Goal: Task Accomplishment & Management: Use online tool/utility

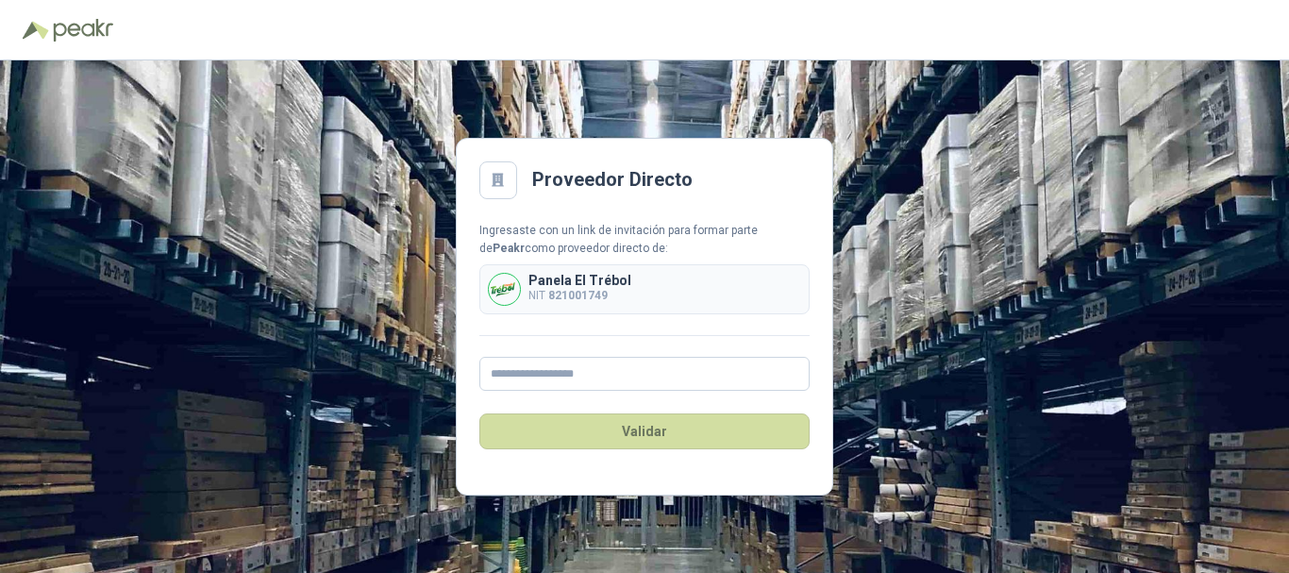
click at [694, 391] on div "Validar" at bounding box center [644, 431] width 330 height 81
click at [700, 371] on input "text" at bounding box center [644, 374] width 330 height 34
type input "**********"
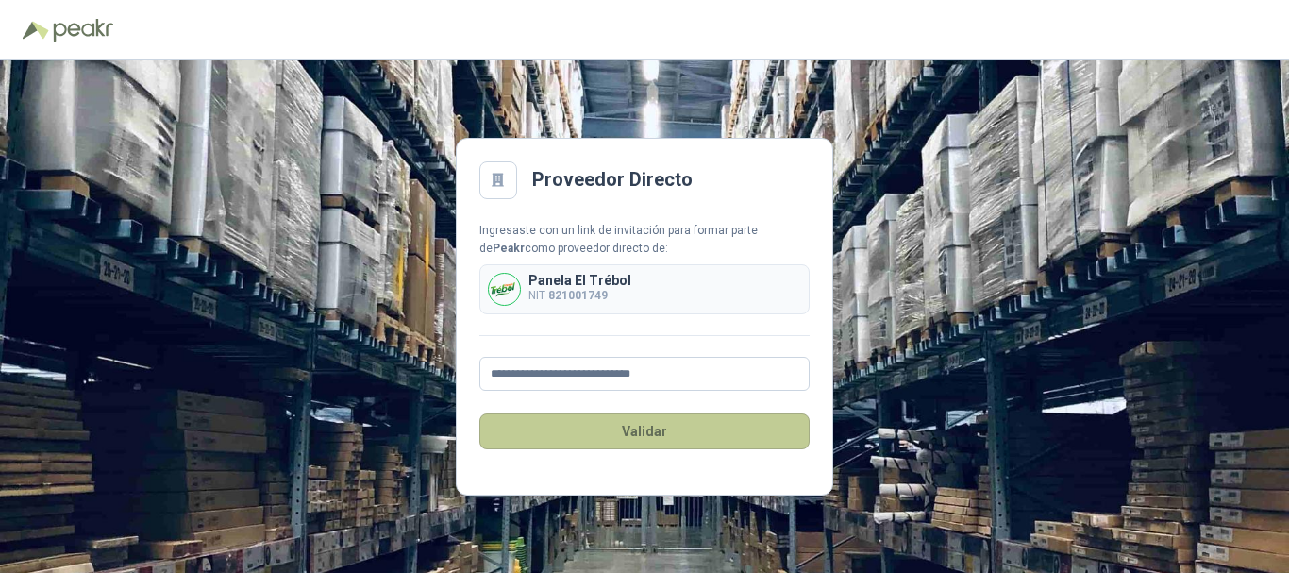
click at [658, 430] on button "Validar" at bounding box center [644, 431] width 330 height 36
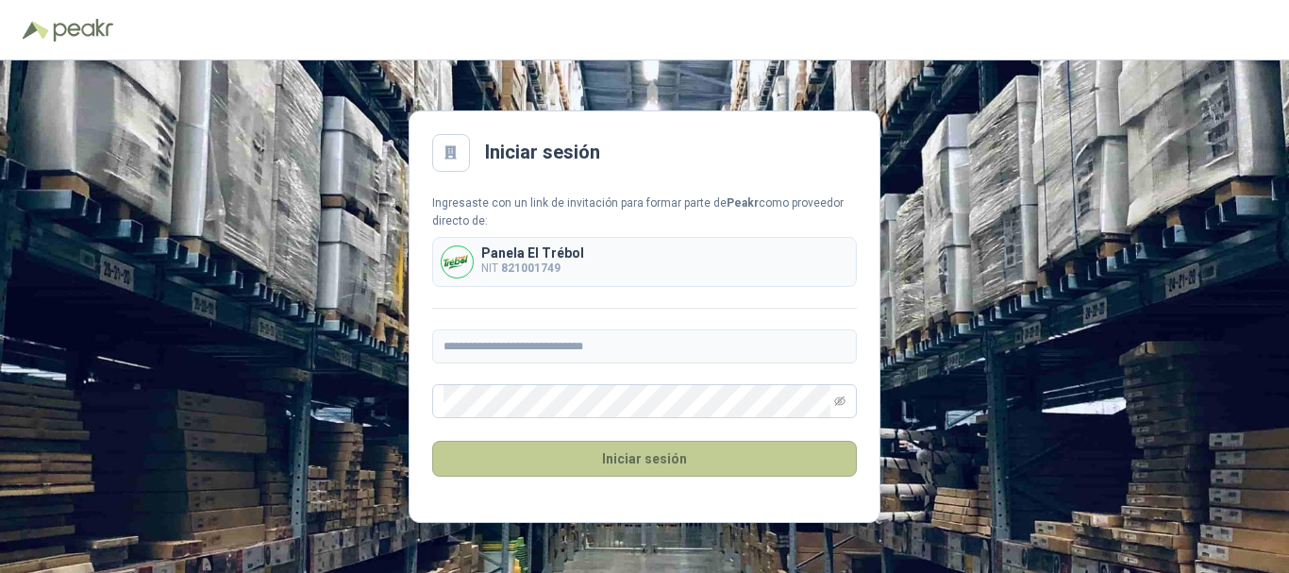
click at [666, 474] on button "Iniciar sesión" at bounding box center [644, 459] width 425 height 36
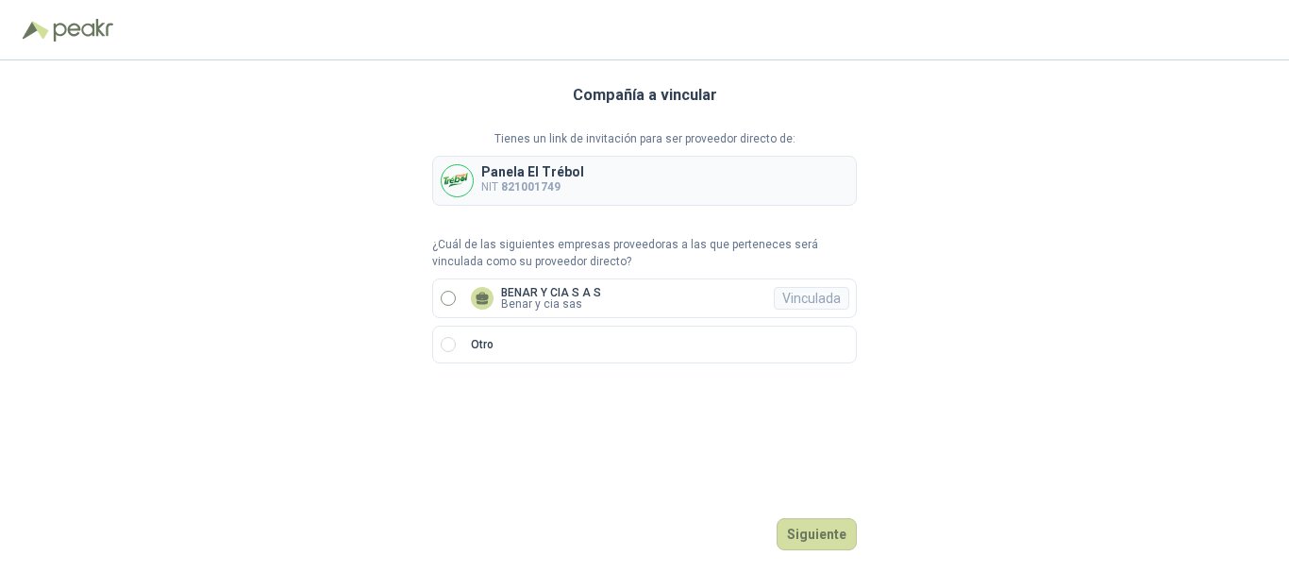
click at [639, 291] on label "BENAR Y CIA S A S Benar y cia sas Vinculada" at bounding box center [644, 298] width 425 height 40
click at [835, 534] on button "Ingresar" at bounding box center [819, 534] width 75 height 32
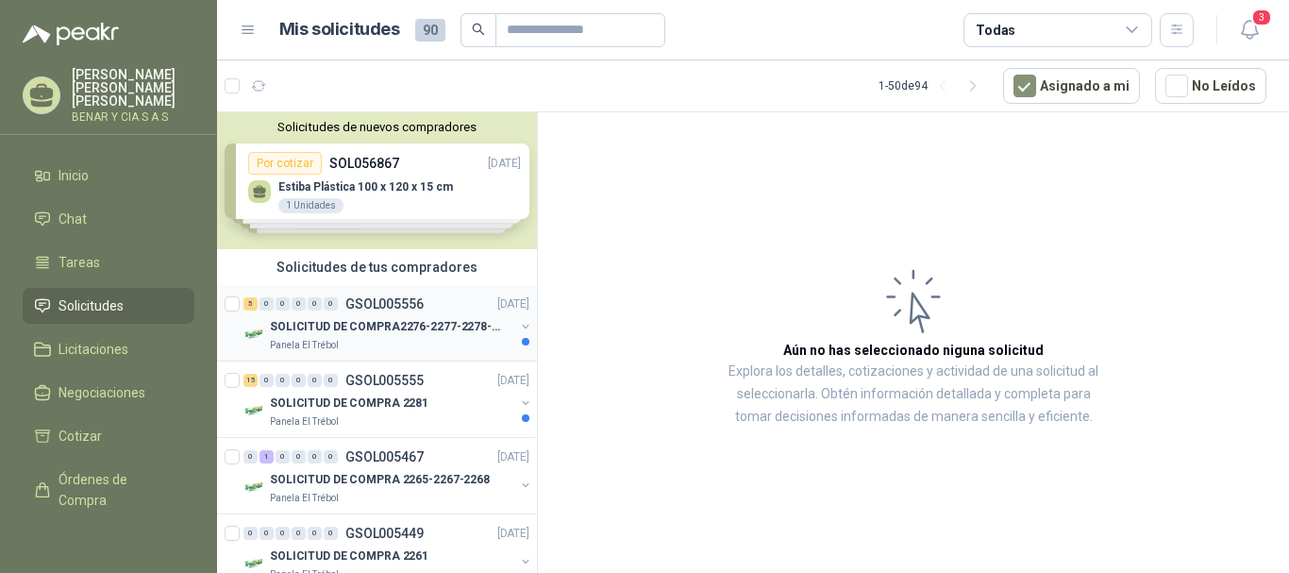
click at [451, 330] on p "SOLICITUD DE COMPRA2276-2277-2278-2284-2285-" at bounding box center [387, 327] width 235 height 18
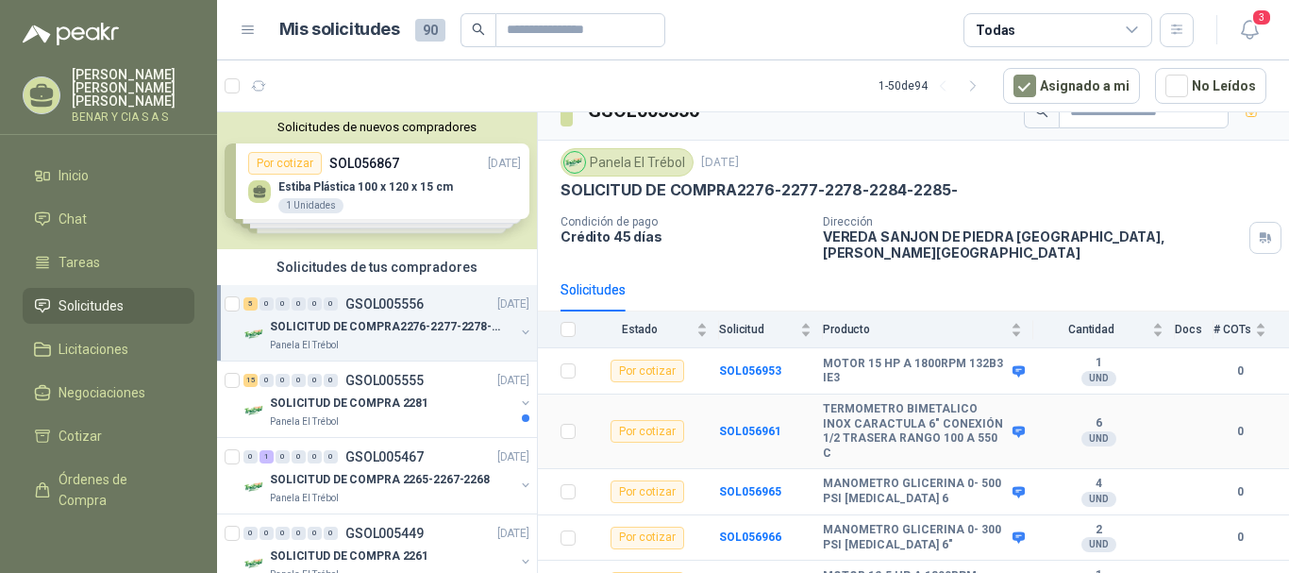
scroll to position [43, 0]
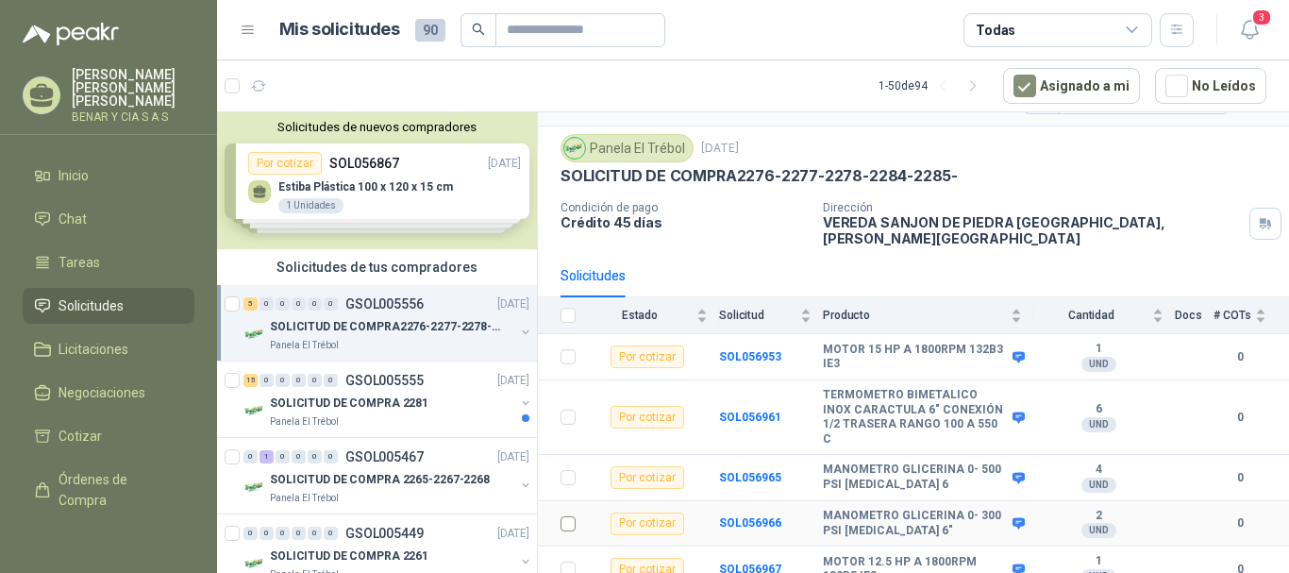
click at [577, 515] on td at bounding box center [562, 524] width 49 height 46
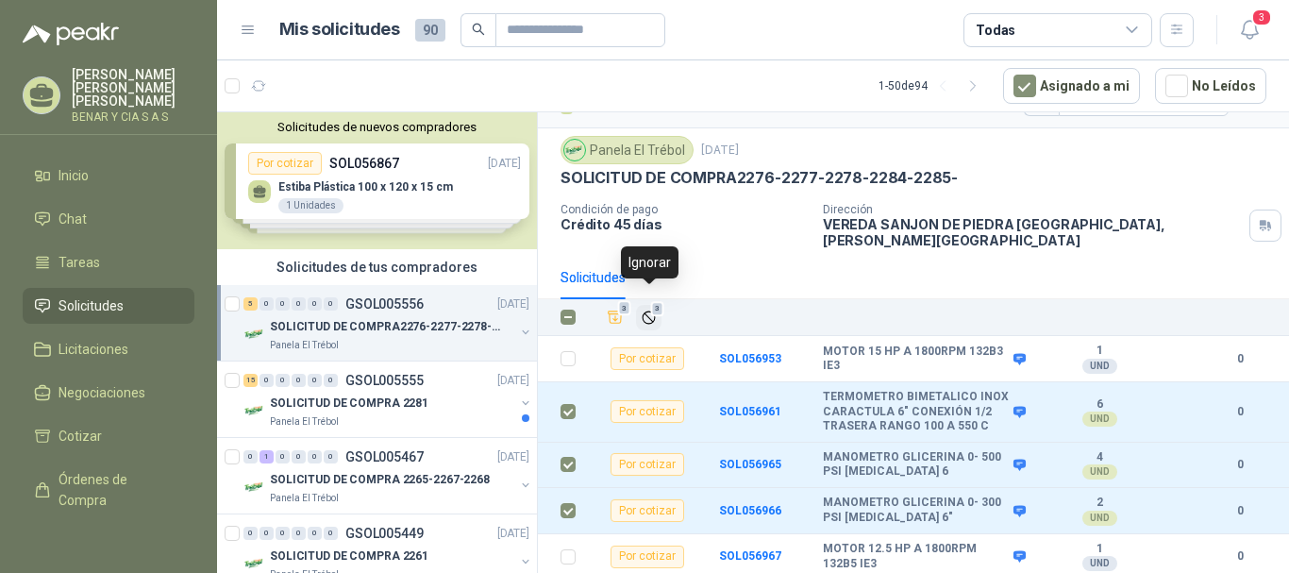
click at [657, 301] on span "3" at bounding box center [657, 308] width 13 height 15
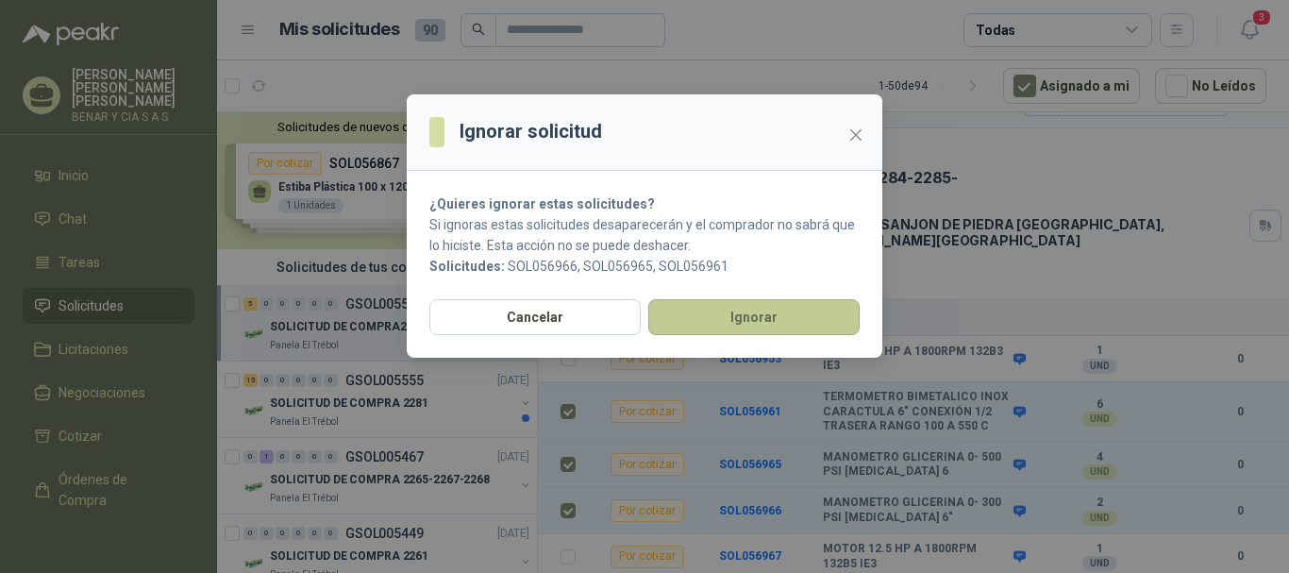
click at [744, 307] on button "Ignorar" at bounding box center [753, 317] width 211 height 36
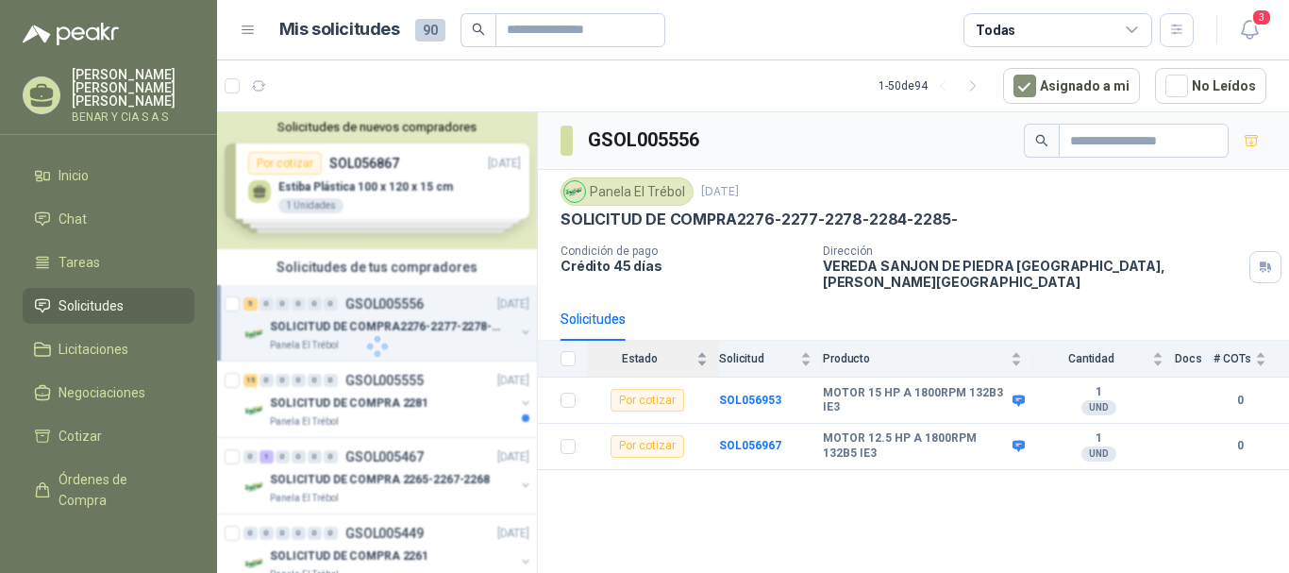
scroll to position [0, 0]
click at [404, 413] on div "SOLICITUD DE COMPRA 2281" at bounding box center [392, 403] width 244 height 23
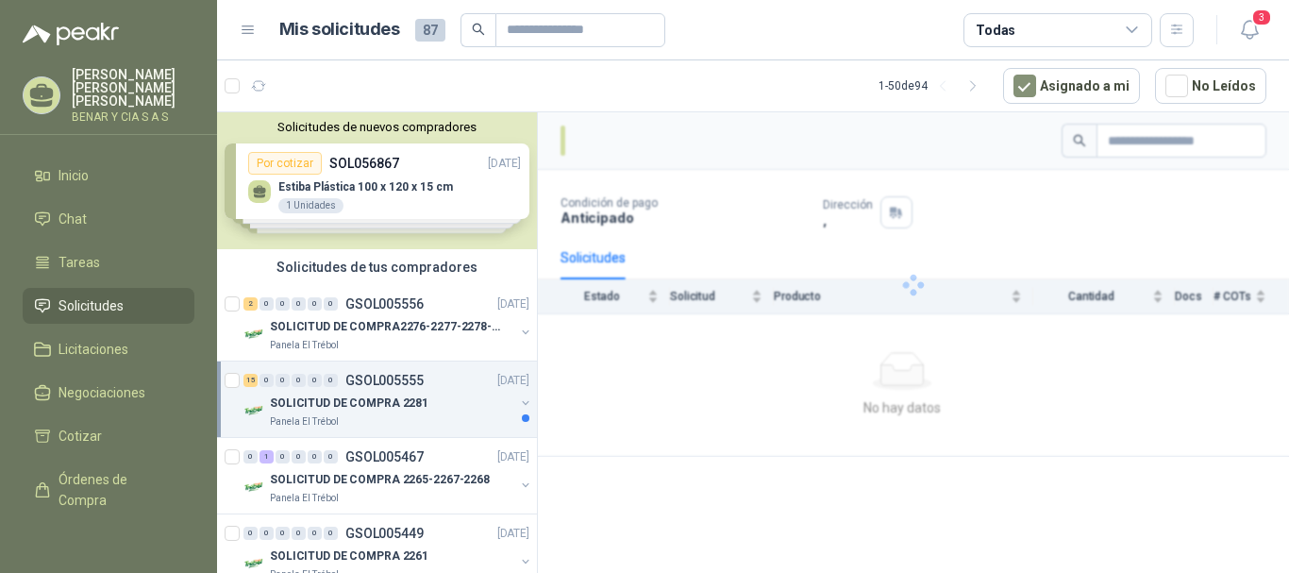
click at [449, 410] on div "SOLICITUD DE COMPRA 2281" at bounding box center [392, 403] width 244 height 23
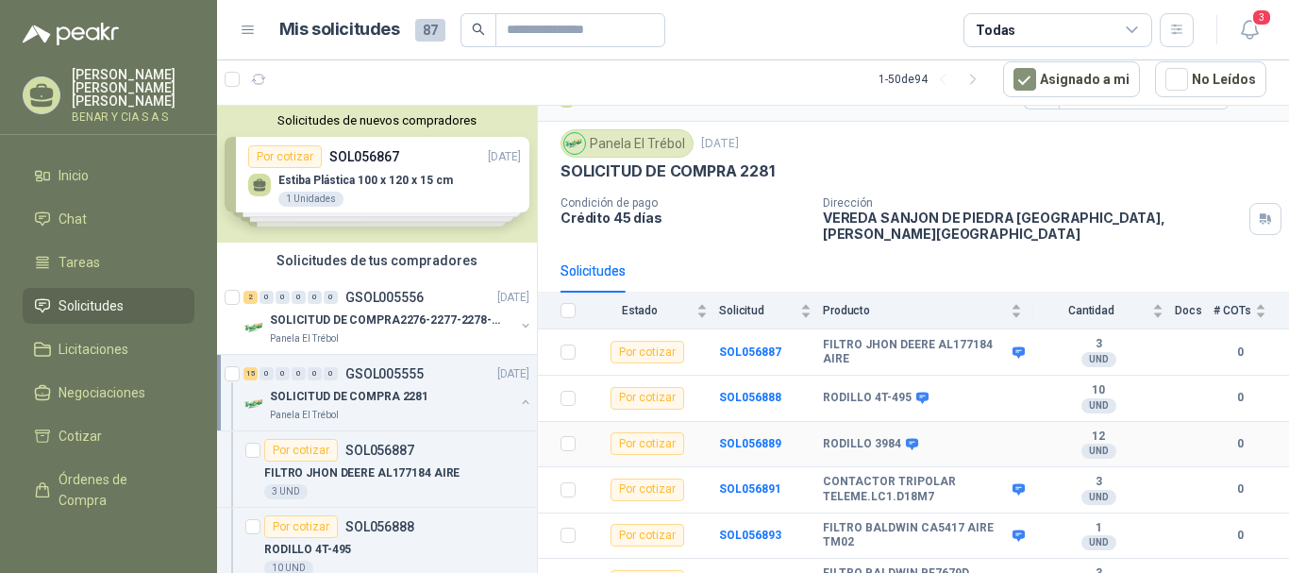
scroll to position [502, 0]
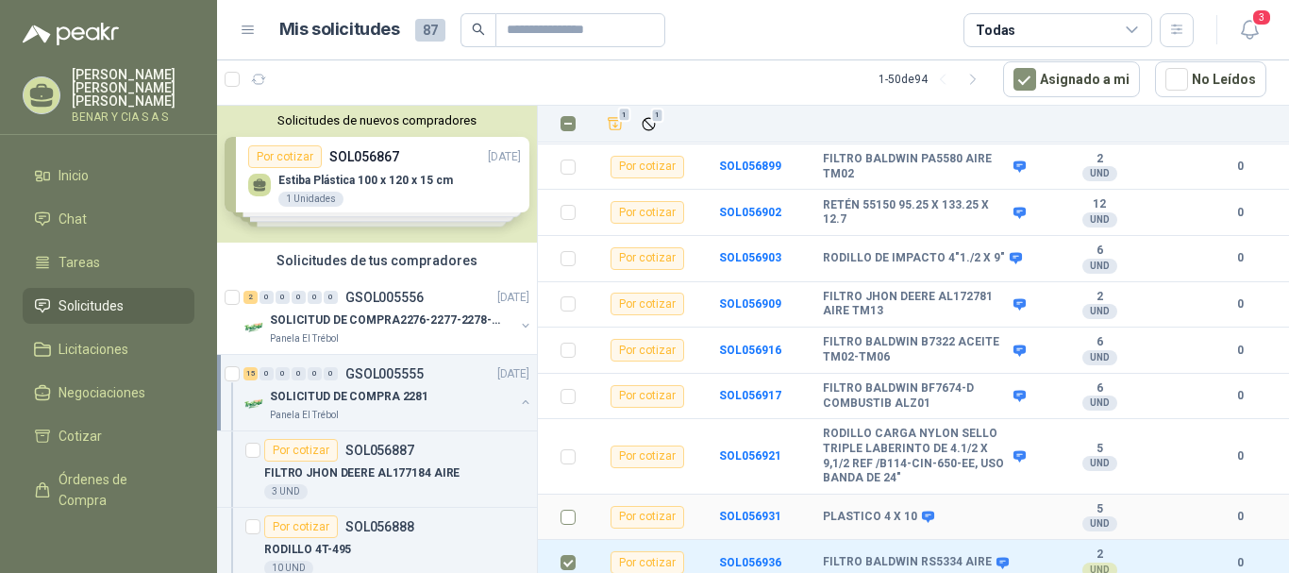
click at [577, 507] on td at bounding box center [562, 518] width 49 height 46
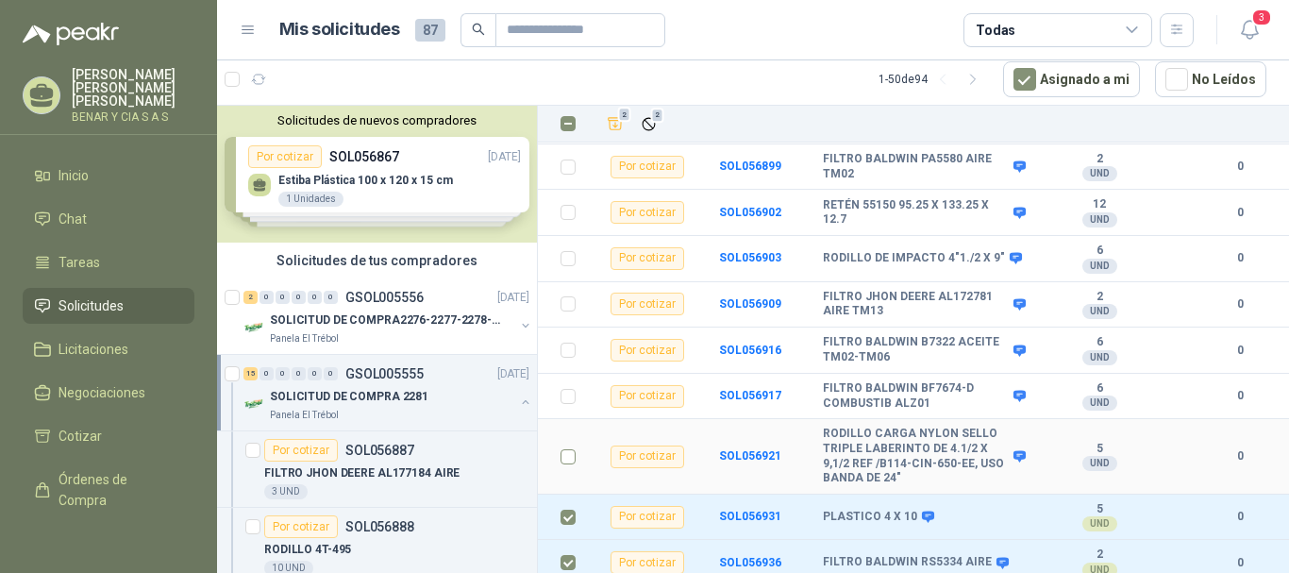
click at [567, 452] on label at bounding box center [568, 456] width 15 height 21
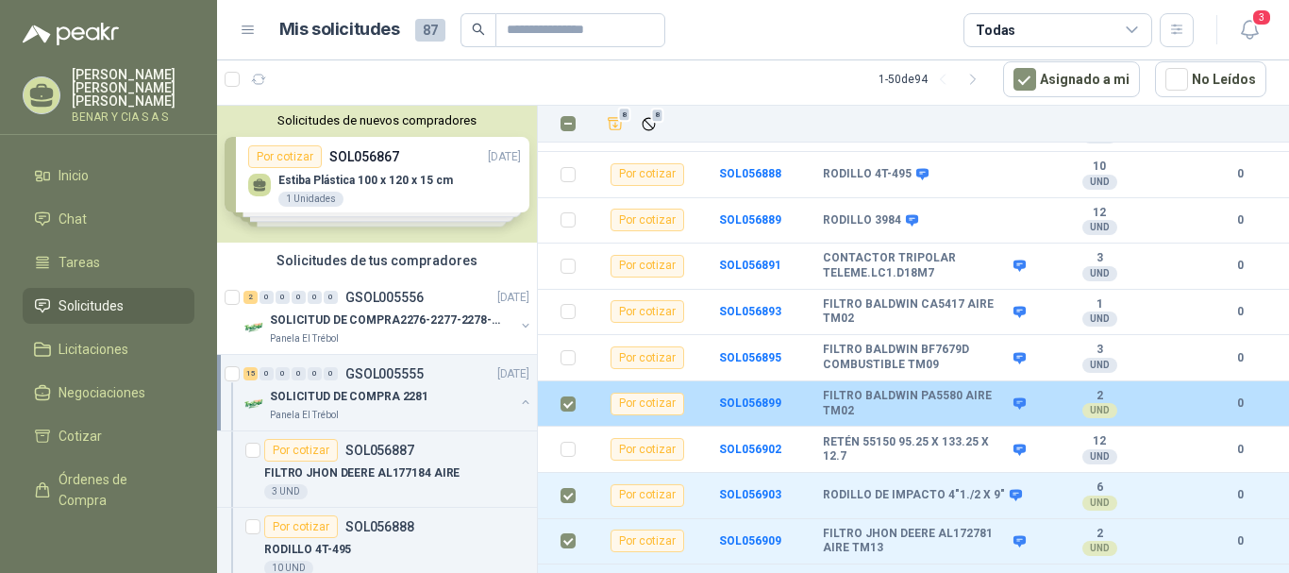
scroll to position [219, 0]
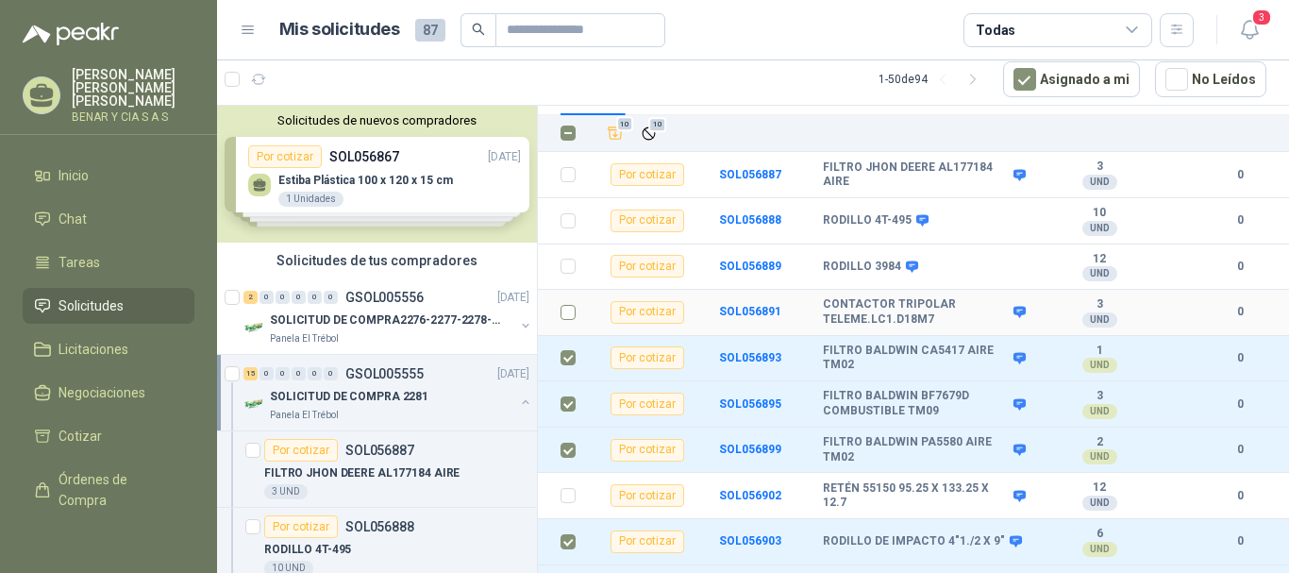
click at [569, 311] on td at bounding box center [562, 313] width 49 height 46
click at [569, 307] on label at bounding box center [568, 312] width 15 height 21
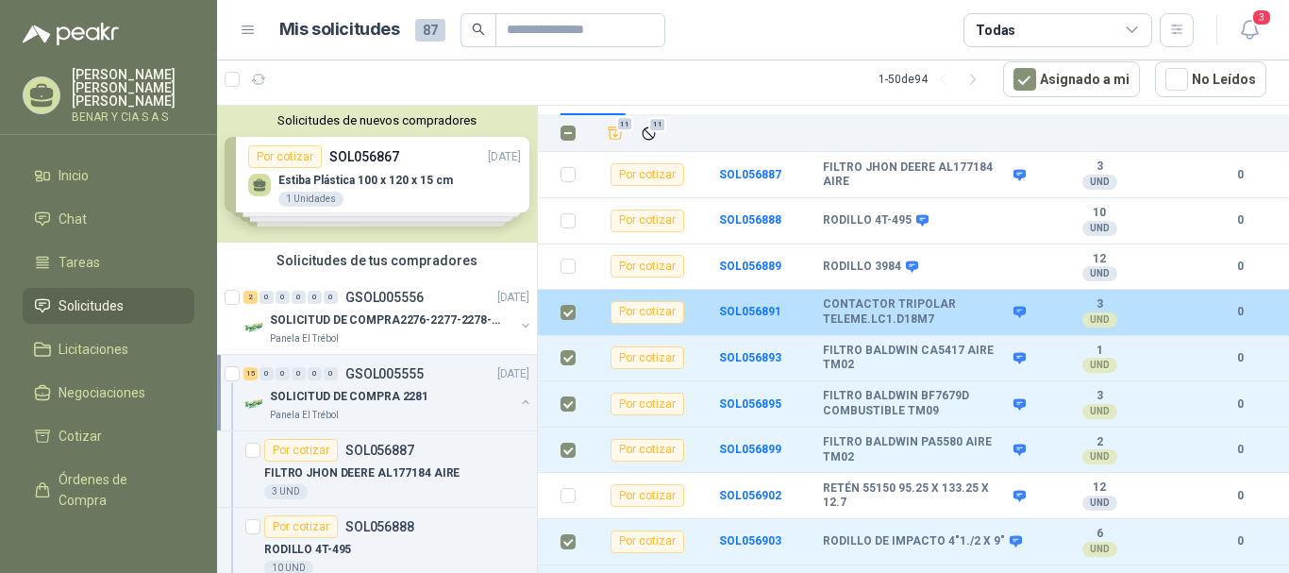
scroll to position [125, 0]
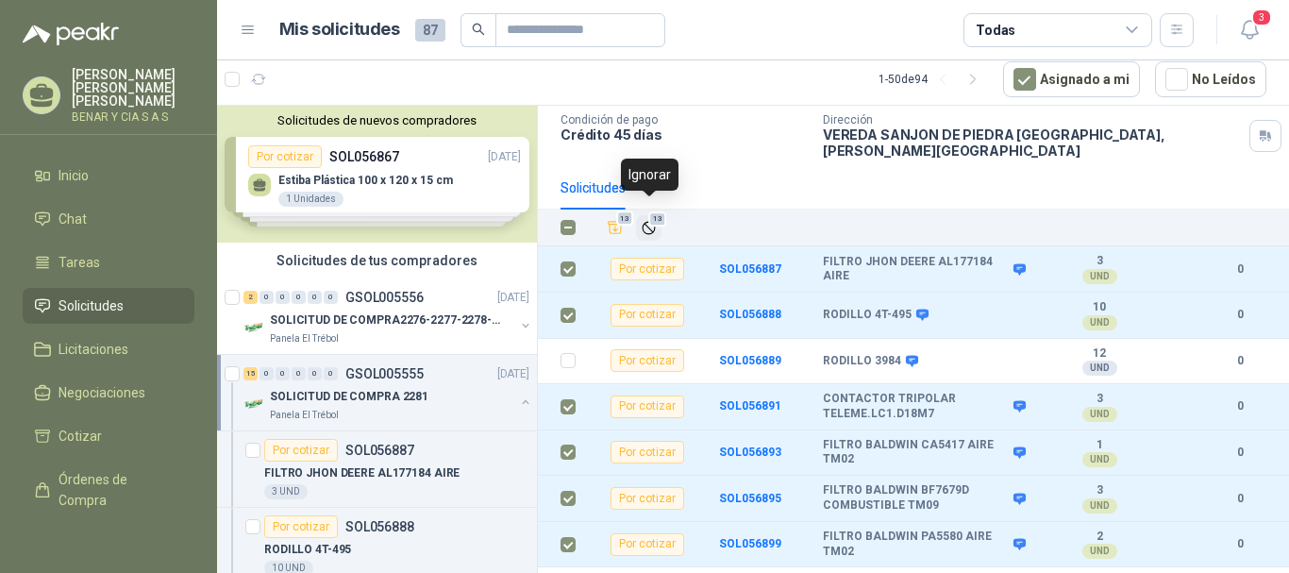
click at [649, 220] on icon "Ignorar" at bounding box center [649, 228] width 16 height 16
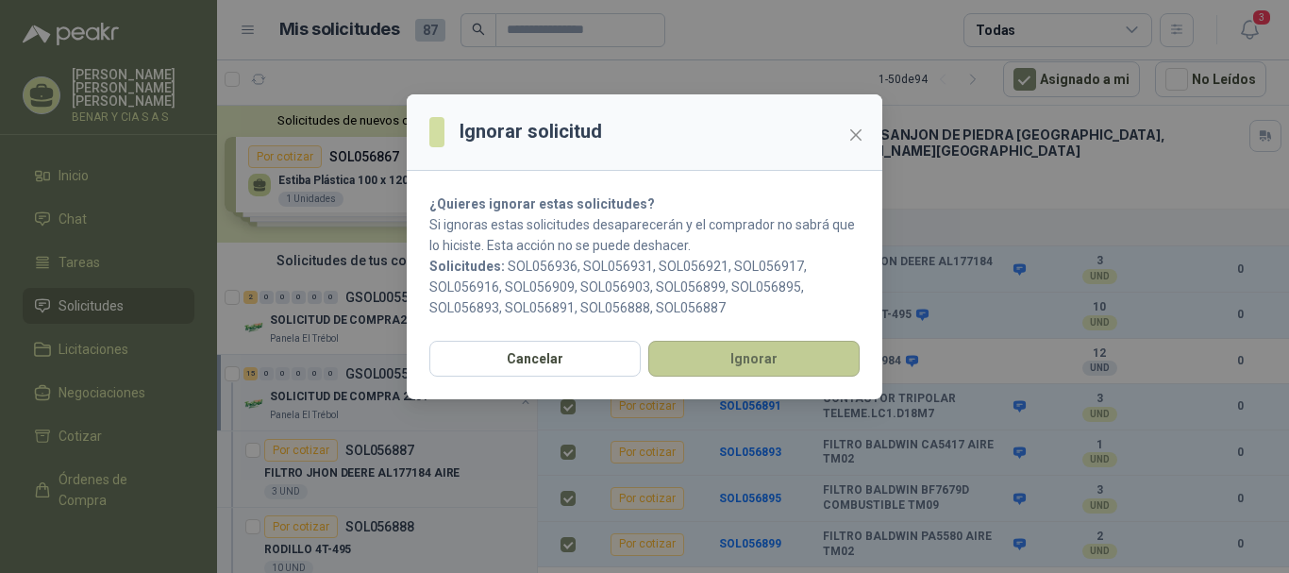
click at [764, 361] on button "Ignorar" at bounding box center [753, 359] width 211 height 36
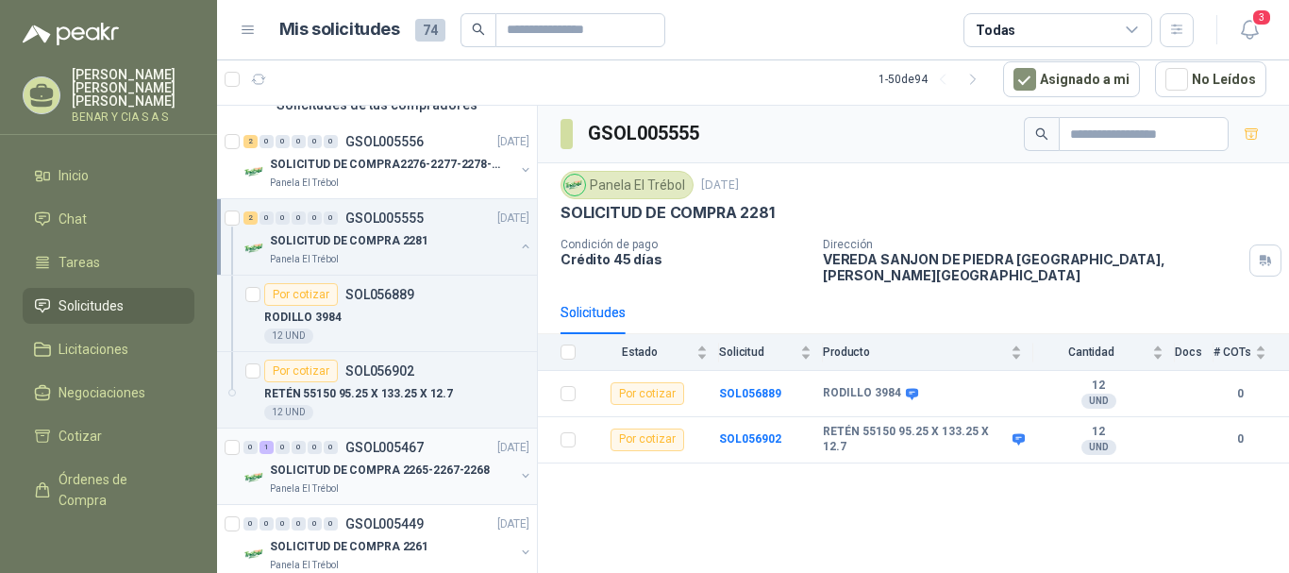
scroll to position [189, 0]
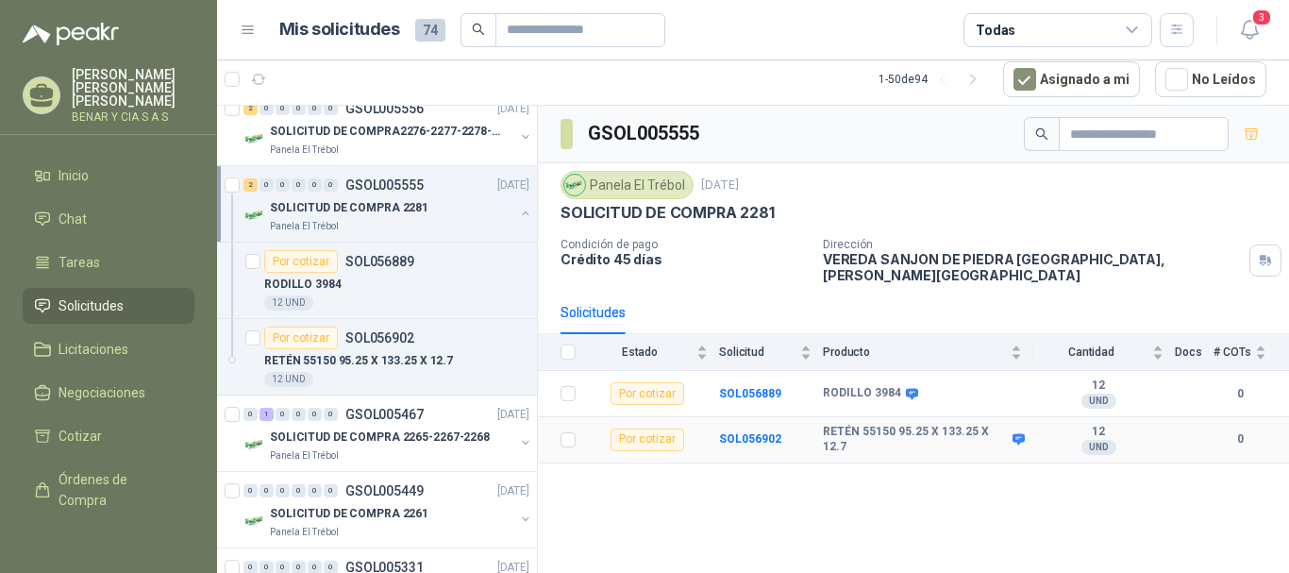
click at [810, 433] on td "SOL056902" at bounding box center [771, 440] width 104 height 46
click at [756, 432] on b "SOL056902" at bounding box center [750, 438] width 62 height 13
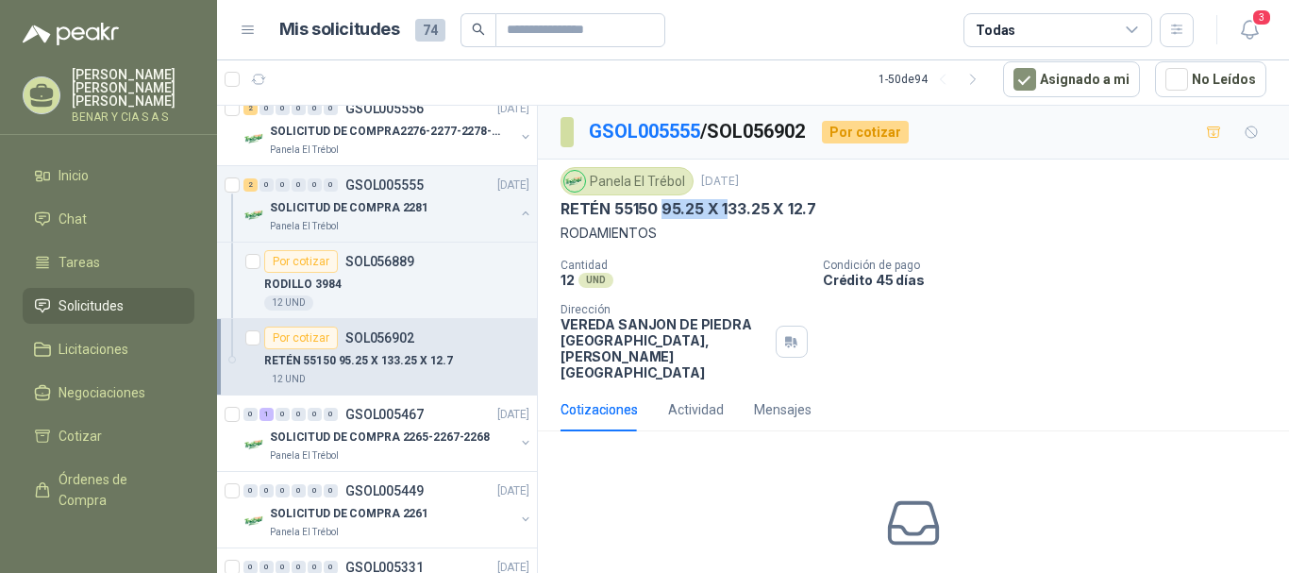
drag, startPoint x: 663, startPoint y: 203, endPoint x: 745, endPoint y: 203, distance: 82.1
click at [734, 203] on p "RETÉN 55150 95.25 X 133.25 X 12.7" at bounding box center [689, 209] width 256 height 20
drag, startPoint x: 777, startPoint y: 203, endPoint x: 828, endPoint y: 203, distance: 51.0
click at [828, 203] on div "RETÉN 55150 95.25 X 133.25 X 12.7" at bounding box center [914, 209] width 706 height 20
drag, startPoint x: 657, startPoint y: 204, endPoint x: 846, endPoint y: 202, distance: 188.8
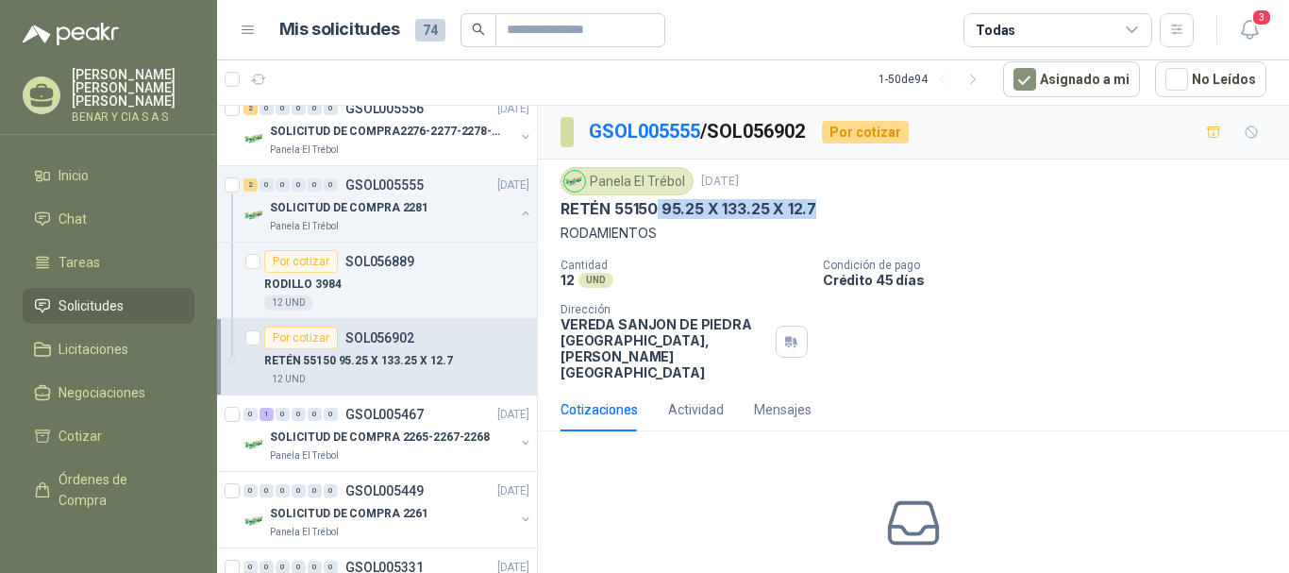
click at [846, 202] on div "RETÉN 55150 95.25 X 133.25 X 12.7" at bounding box center [914, 209] width 706 height 20
copy p "95.25 X 133.25 X 12.7"
